Goal: Download file/media

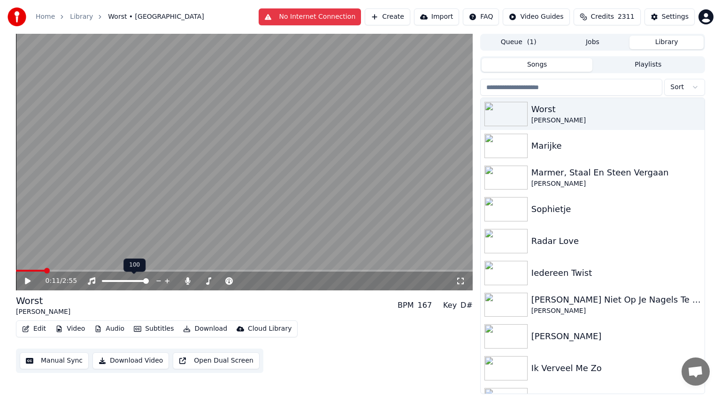
click at [677, 45] on button "Library" at bounding box center [666, 43] width 74 height 14
click at [410, 13] on button "Create" at bounding box center [388, 16] width 46 height 17
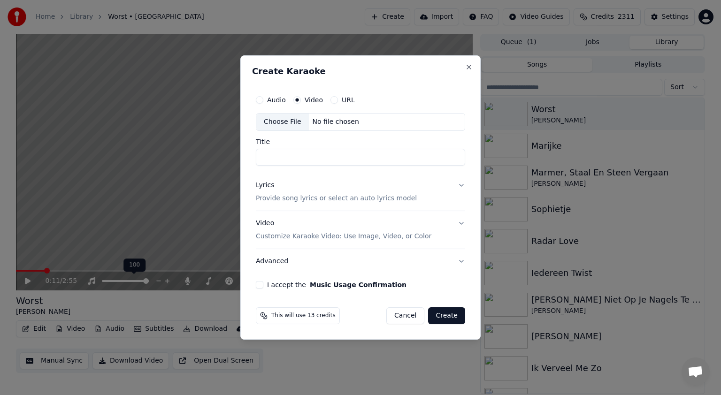
click at [285, 118] on div "Choose File" at bounding box center [282, 122] width 53 height 17
type input "**********"
click at [261, 285] on button "I accept the Music Usage Confirmation" at bounding box center [260, 285] width 8 height 8
click at [451, 315] on button "Create" at bounding box center [446, 315] width 37 height 17
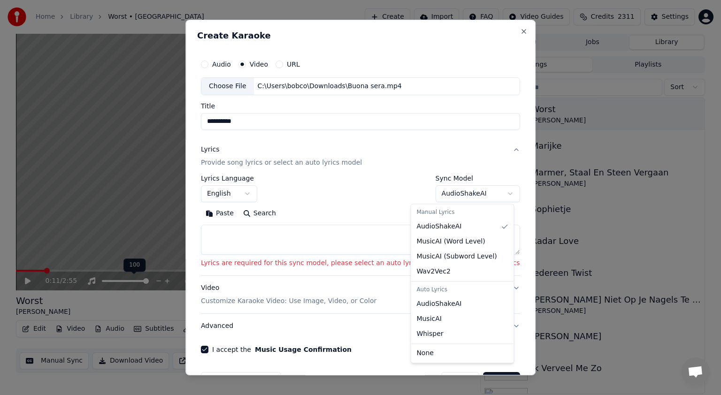
click at [487, 191] on body "**********" at bounding box center [360, 197] width 721 height 395
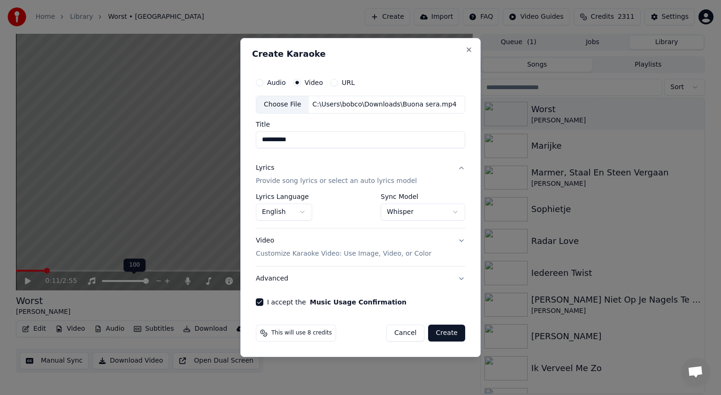
click at [447, 329] on button "Create" at bounding box center [446, 333] width 37 height 17
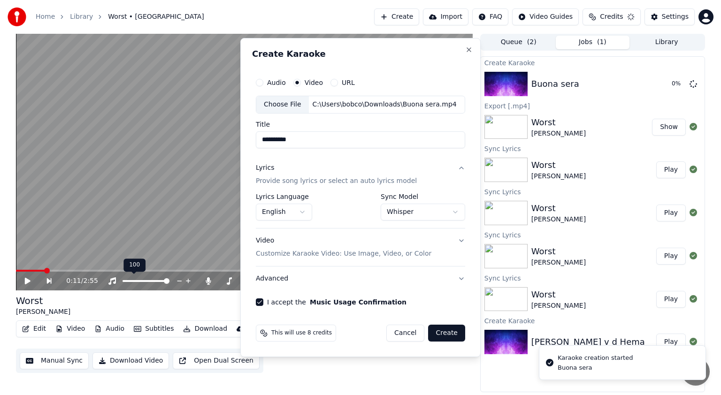
select select "**********"
select select
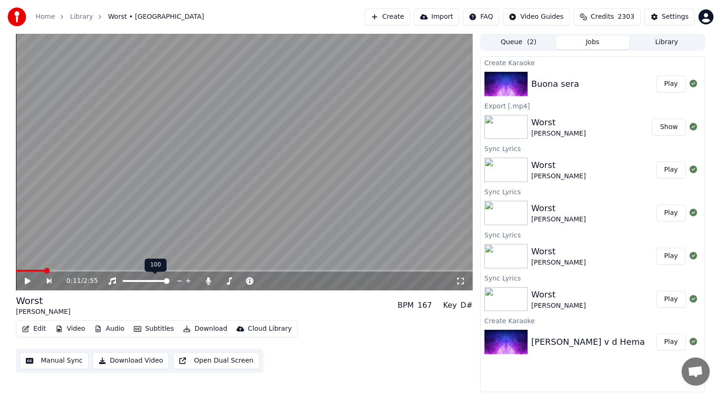
click at [676, 80] on button "Play" at bounding box center [671, 84] width 30 height 17
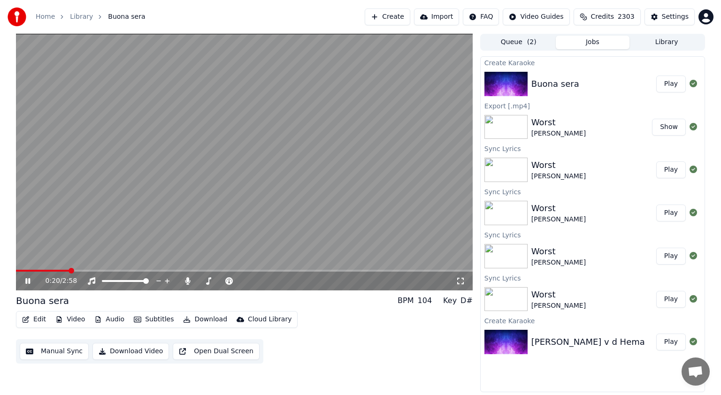
click at [25, 282] on icon at bounding box center [34, 281] width 22 height 8
click at [234, 281] on span at bounding box center [235, 281] width 6 height 6
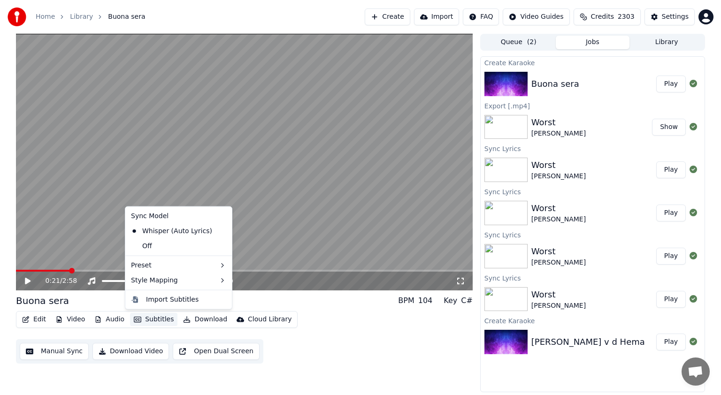
click at [161, 316] on button "Subtitles" at bounding box center [153, 319] width 47 height 13
click at [157, 250] on div "Off" at bounding box center [178, 246] width 103 height 15
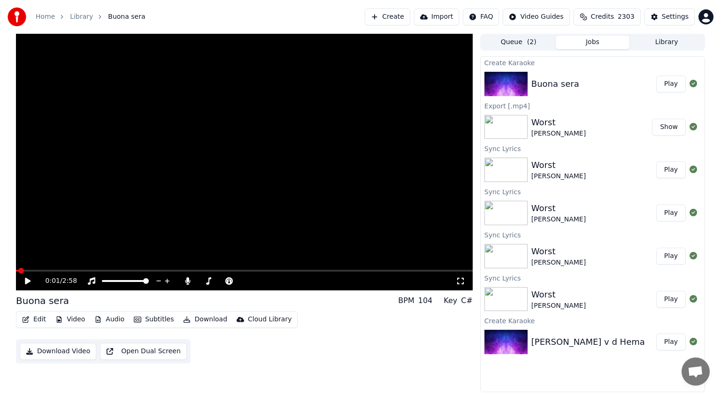
click at [17, 270] on span at bounding box center [17, 271] width 2 height 2
click at [26, 280] on icon at bounding box center [28, 281] width 6 height 7
click at [244, 282] on span at bounding box center [242, 281] width 47 height 2
click at [241, 281] on span at bounding box center [244, 281] width 6 height 6
click at [276, 281] on icon at bounding box center [275, 281] width 5 height 1
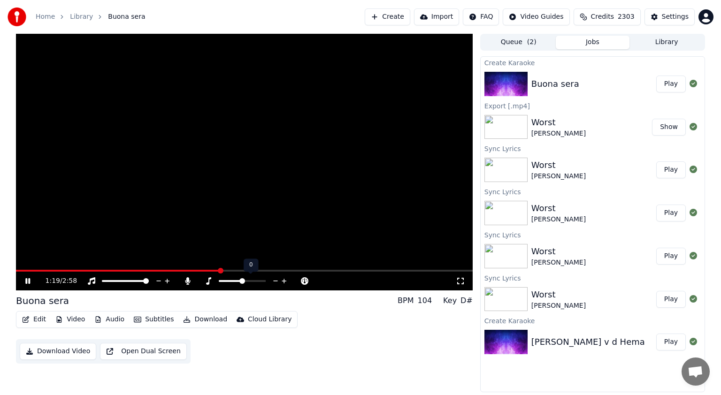
click at [275, 281] on icon at bounding box center [275, 281] width 5 height 1
click at [27, 279] on icon at bounding box center [27, 281] width 5 height 6
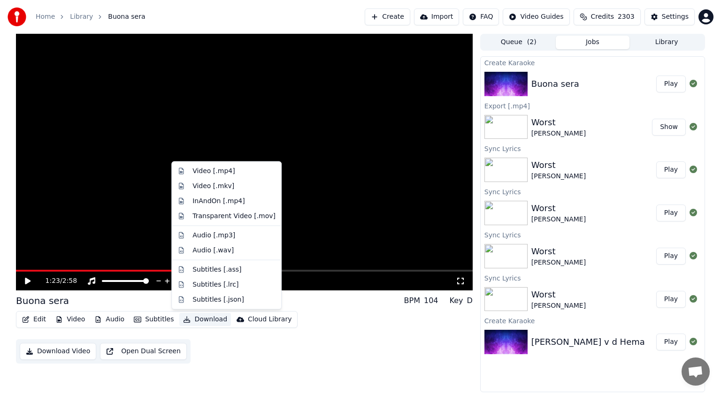
click at [201, 316] on button "Download" at bounding box center [205, 319] width 52 height 13
click at [207, 172] on div "Video [.mp4]" at bounding box center [213, 171] width 42 height 9
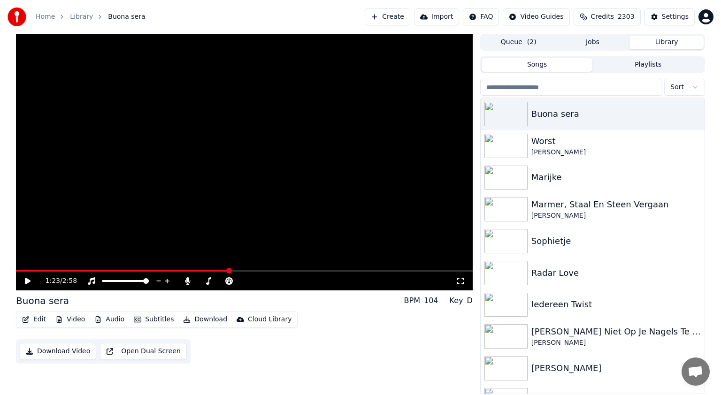
click at [667, 42] on button "Library" at bounding box center [666, 43] width 74 height 14
click at [510, 175] on img at bounding box center [505, 178] width 43 height 24
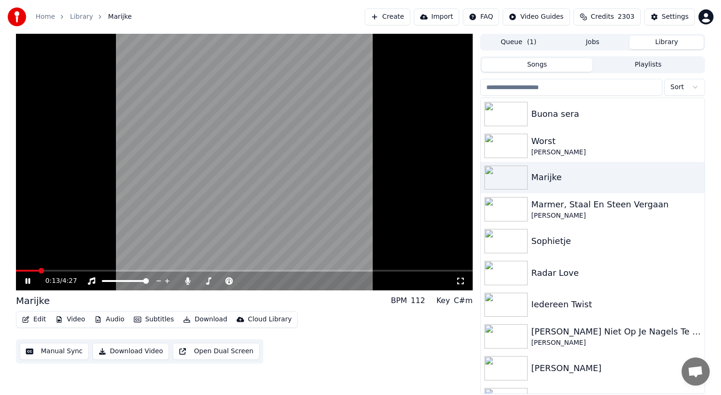
click at [168, 270] on span at bounding box center [244, 271] width 457 height 2
click at [273, 271] on span at bounding box center [244, 271] width 457 height 2
click at [328, 270] on span at bounding box center [244, 271] width 457 height 2
click at [376, 268] on video at bounding box center [244, 162] width 457 height 257
click at [379, 270] on span at bounding box center [244, 271] width 457 height 2
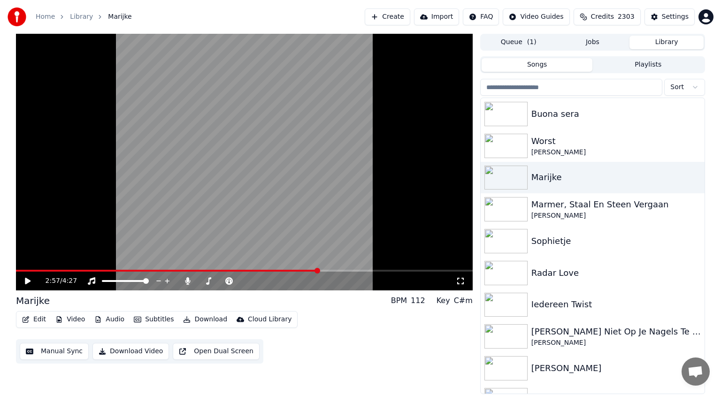
click at [318, 270] on span at bounding box center [167, 271] width 302 height 2
click at [26, 270] on span at bounding box center [21, 271] width 10 height 2
click at [124, 270] on span at bounding box center [244, 271] width 457 height 2
click at [27, 279] on icon at bounding box center [34, 281] width 22 height 8
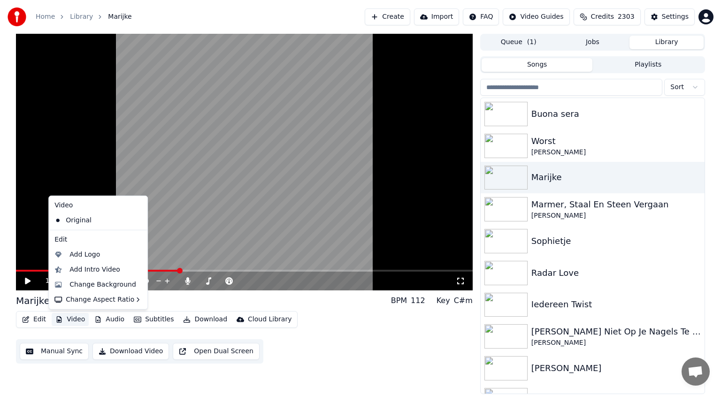
click at [75, 315] on button "Video" at bounding box center [70, 319] width 37 height 13
click at [87, 284] on div "Change Background" at bounding box center [102, 284] width 67 height 9
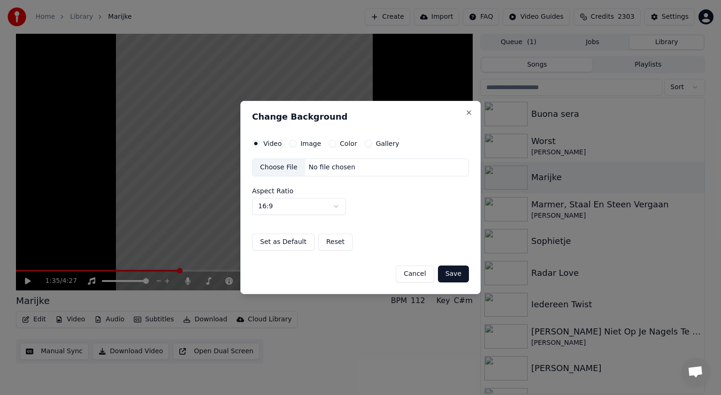
click at [291, 145] on button "Image" at bounding box center [293, 144] width 8 height 8
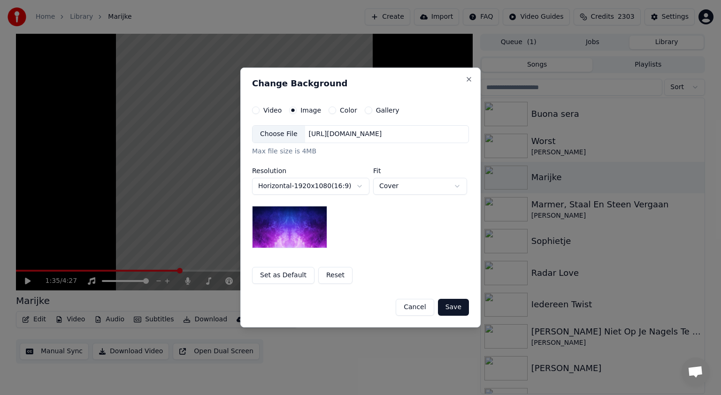
click at [283, 131] on div "Choose File" at bounding box center [279, 134] width 53 height 17
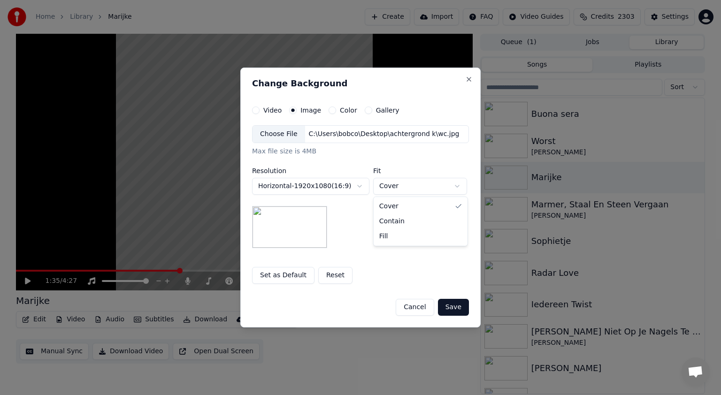
click at [458, 185] on body "**********" at bounding box center [360, 197] width 721 height 395
select select "****"
click at [452, 304] on button "Save" at bounding box center [453, 307] width 31 height 17
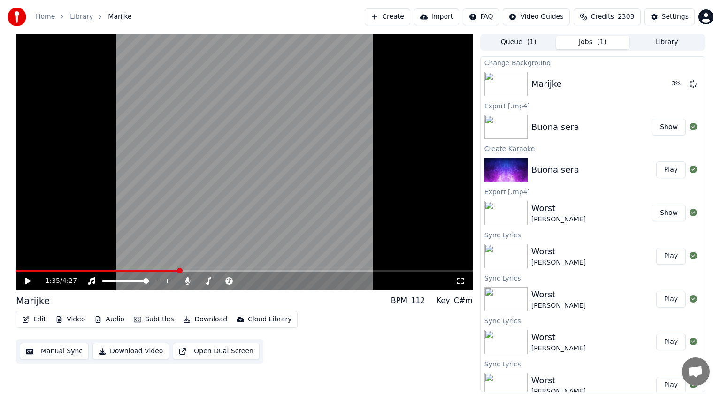
click at [661, 126] on button "Show" at bounding box center [669, 127] width 34 height 17
click at [660, 169] on button "Play" at bounding box center [671, 169] width 30 height 17
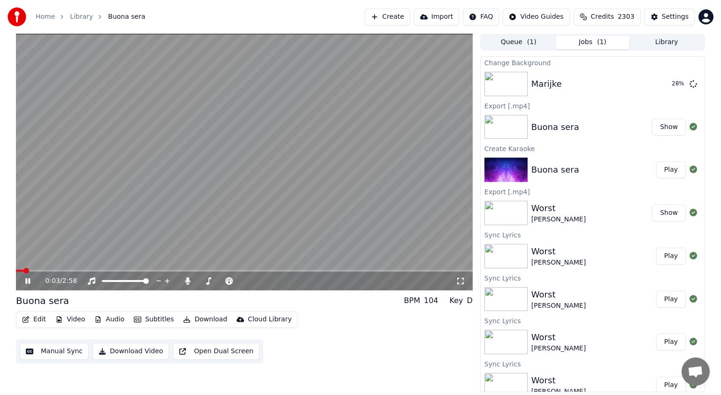
click at [29, 279] on icon at bounding box center [27, 281] width 5 height 6
click at [273, 278] on icon at bounding box center [275, 280] width 9 height 9
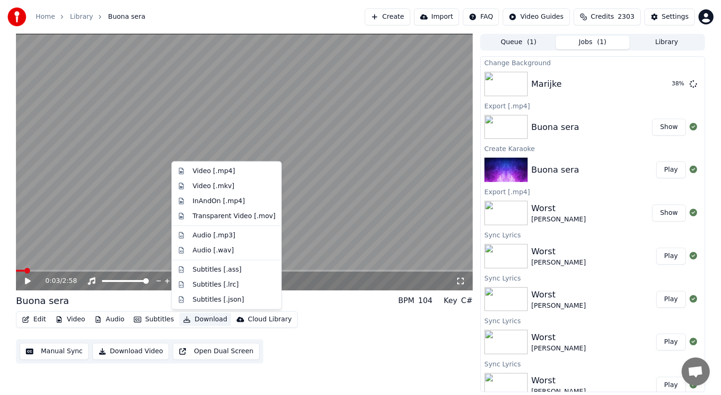
click at [205, 316] on button "Download" at bounding box center [205, 319] width 52 height 13
click at [207, 170] on div "Video [.mp4]" at bounding box center [213, 171] width 42 height 9
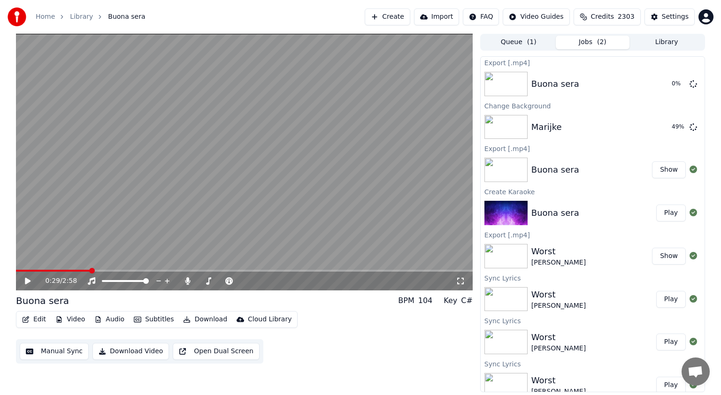
click at [91, 270] on span at bounding box center [244, 271] width 457 height 2
click at [28, 279] on icon at bounding box center [28, 281] width 6 height 7
click at [27, 279] on icon at bounding box center [27, 281] width 5 height 6
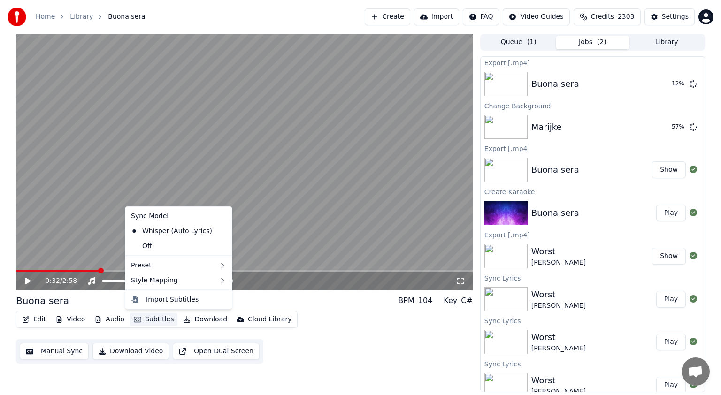
click at [154, 318] on button "Subtitles" at bounding box center [153, 319] width 47 height 13
click at [161, 244] on div "Off" at bounding box center [178, 246] width 103 height 15
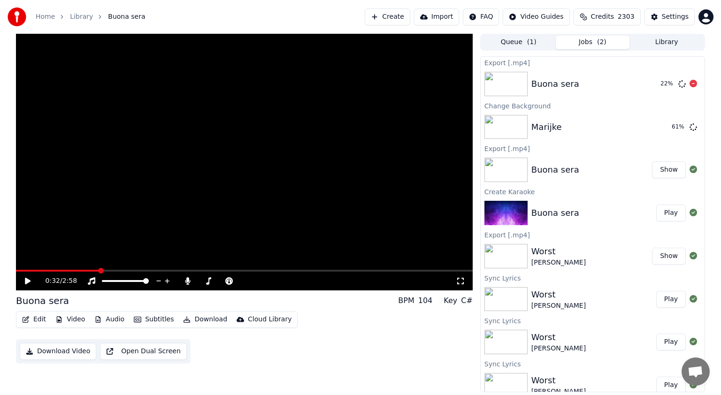
click at [689, 83] on icon at bounding box center [693, 84] width 8 height 8
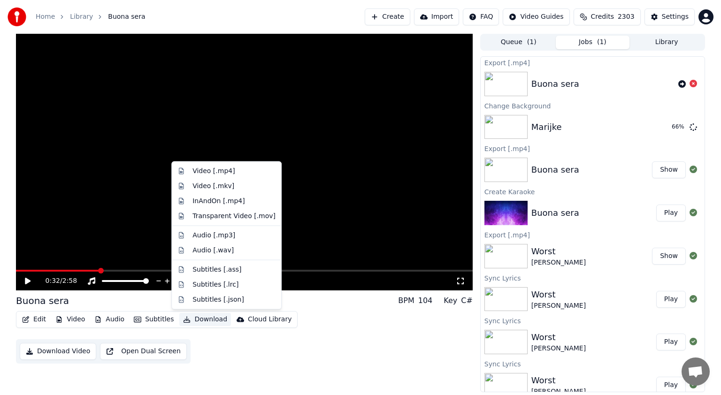
click at [209, 319] on button "Download" at bounding box center [205, 319] width 52 height 13
click at [206, 168] on div "Video [.mp4]" at bounding box center [213, 171] width 42 height 9
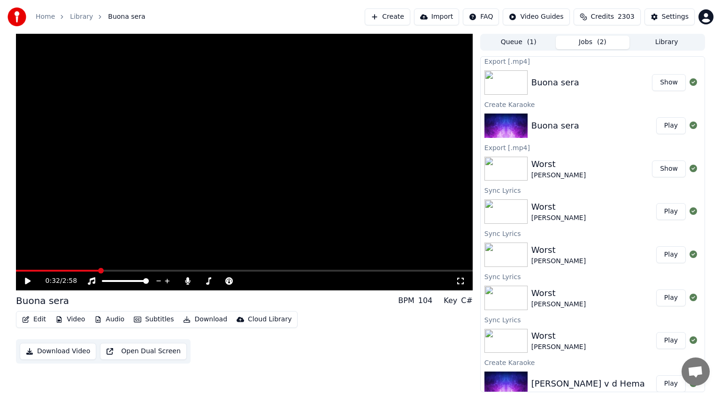
scroll to position [138, 0]
